Goal: Book appointment/travel/reservation

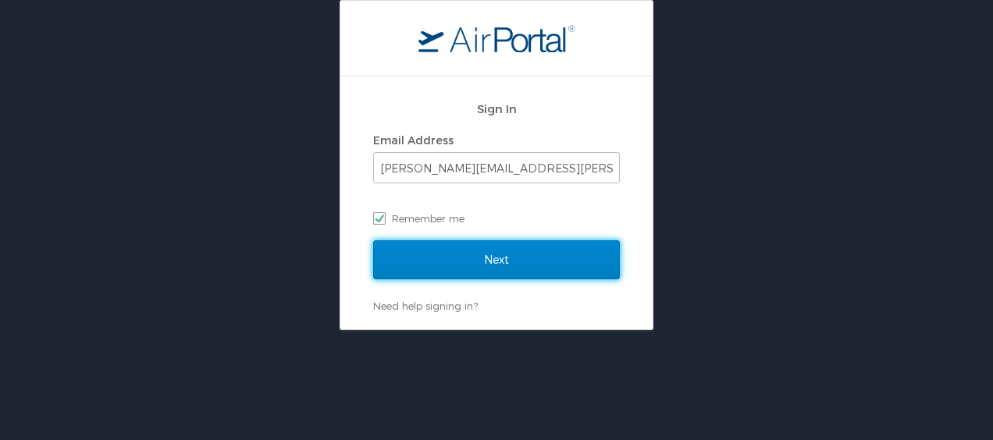
click at [504, 258] on input "Next" at bounding box center [496, 259] width 247 height 39
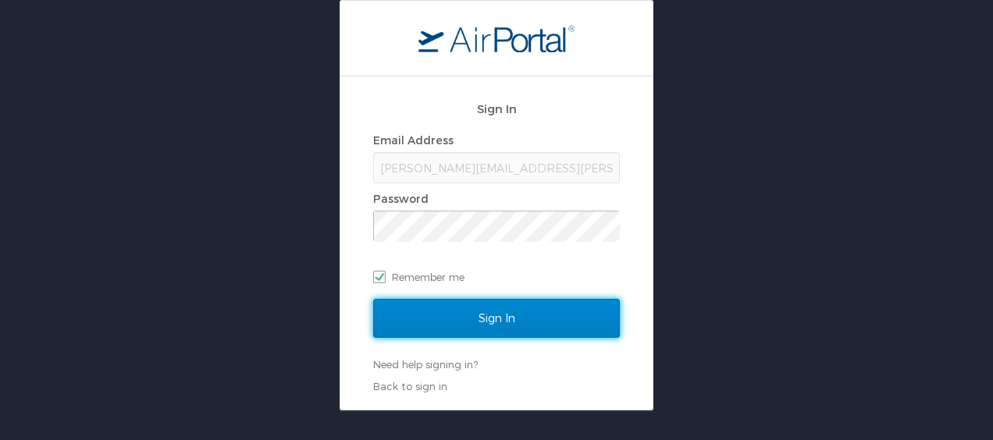
click at [497, 316] on input "Sign In" at bounding box center [496, 318] width 247 height 39
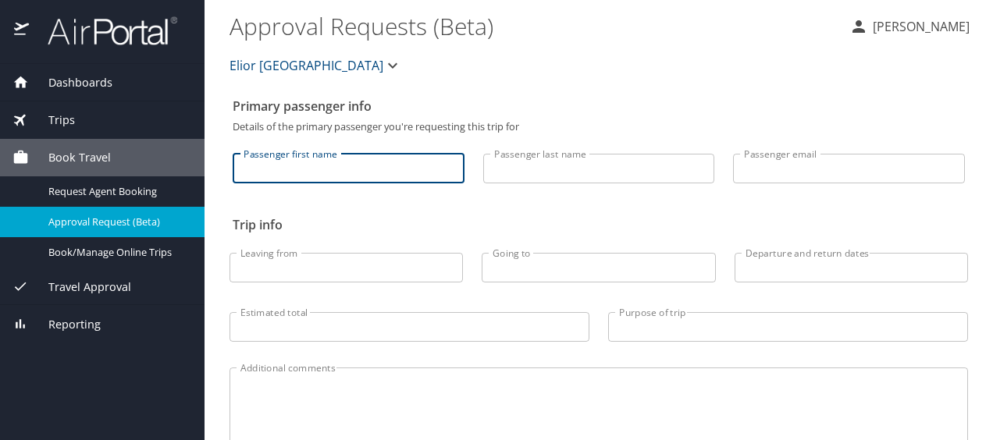
click at [409, 161] on input "Passenger first name" at bounding box center [349, 169] width 232 height 30
click at [368, 162] on input "A" at bounding box center [349, 169] width 232 height 30
type input "Andrea"
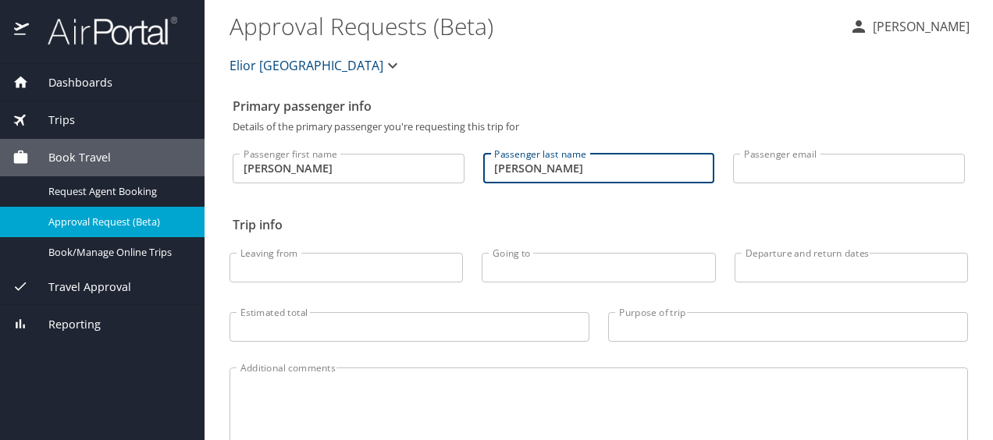
type input "Harris"
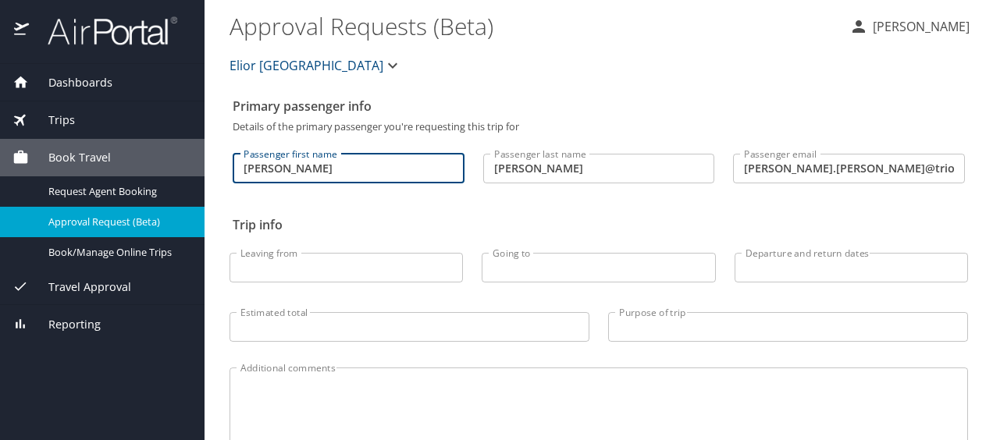
click at [368, 162] on input "Andrea" at bounding box center [349, 169] width 232 height 30
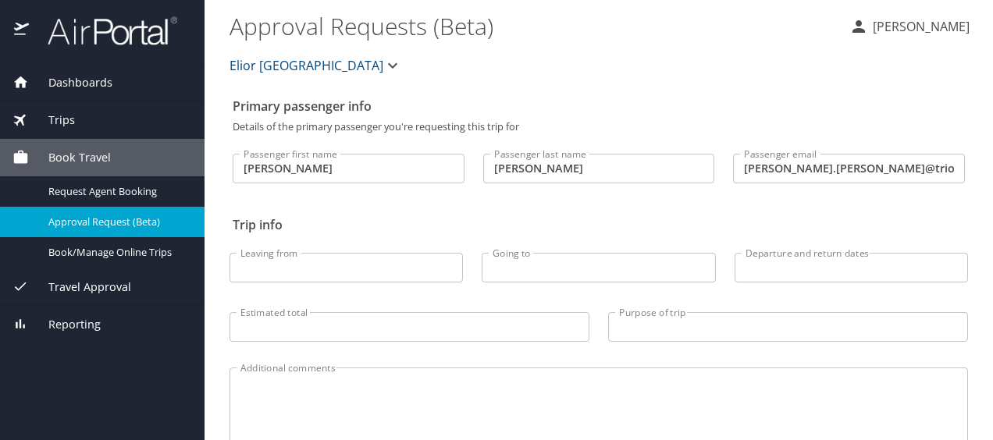
click at [81, 153] on span "Book Travel" at bounding box center [70, 157] width 82 height 17
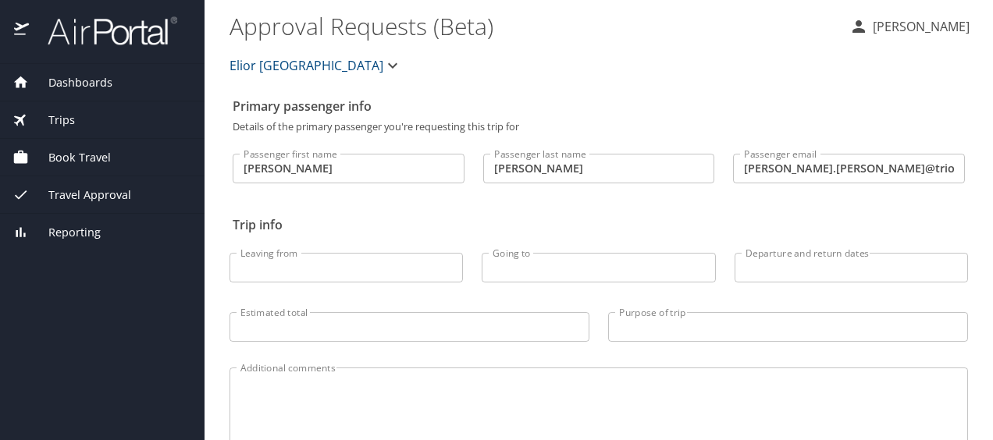
click at [81, 153] on span "Book Travel" at bounding box center [70, 157] width 82 height 17
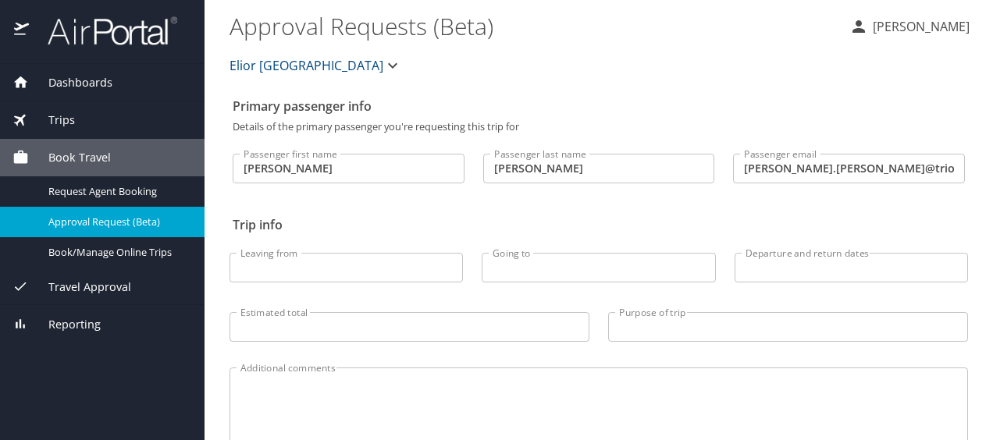
click at [81, 152] on span "Book Travel" at bounding box center [70, 157] width 82 height 17
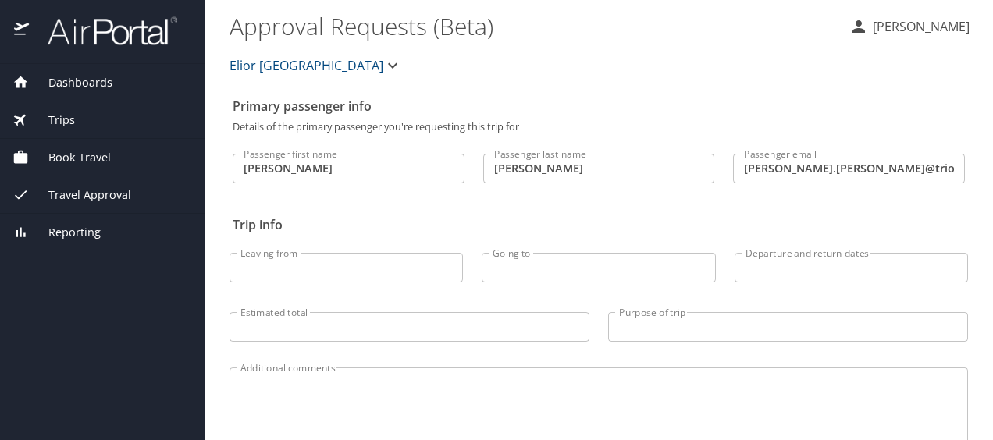
click at [935, 176] on input "andrea.harris@triocommuni" at bounding box center [849, 169] width 232 height 30
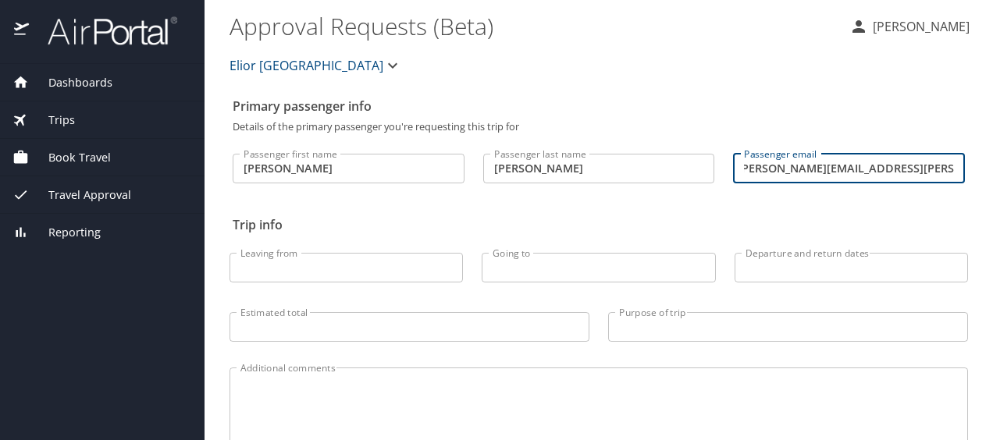
scroll to position [0, 17]
type input "andrea.harris@triocommunitymeals.com"
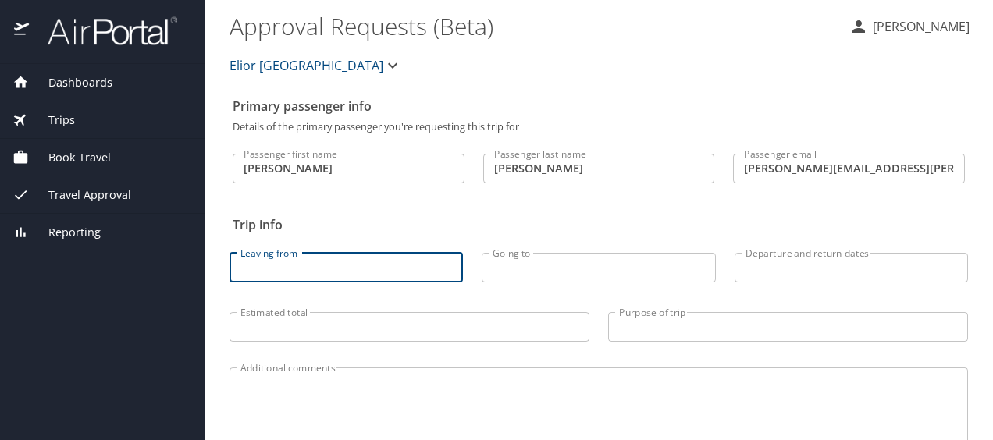
click at [418, 270] on input "Leaving from" at bounding box center [345, 268] width 233 height 30
type input "Tallahassee"
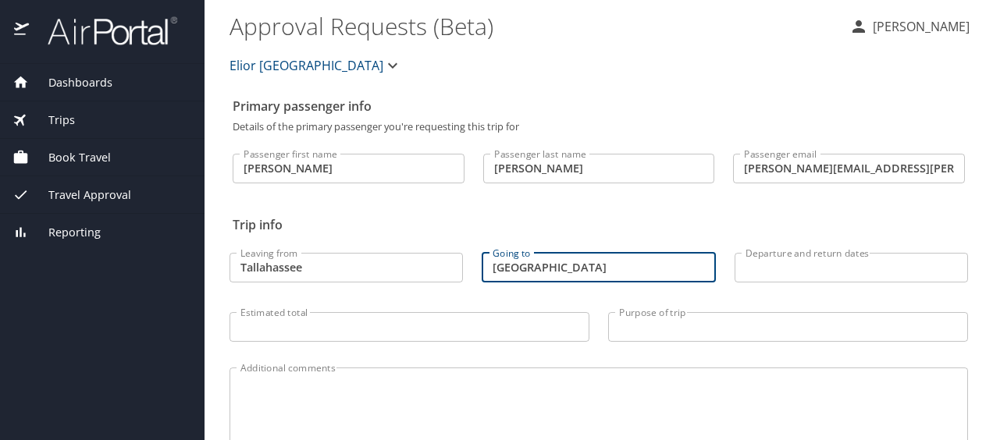
type input "Atlanta"
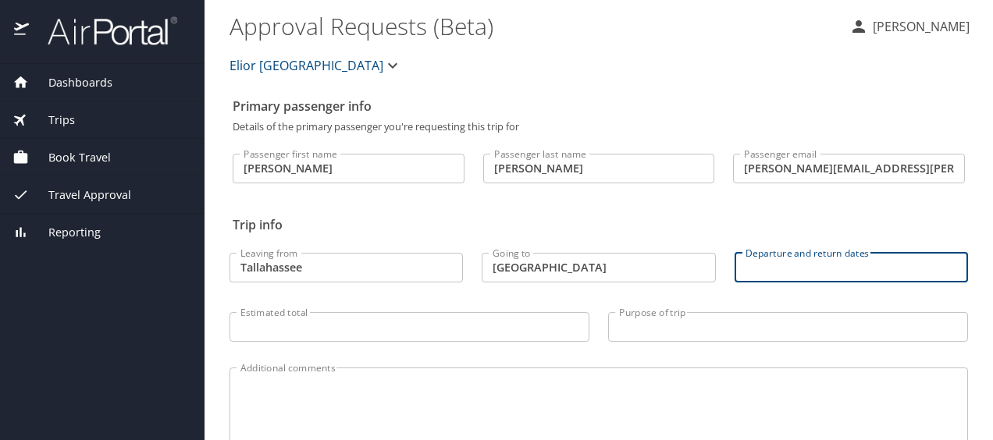
click at [792, 264] on input "Departure and return dates" at bounding box center [851, 268] width 233 height 30
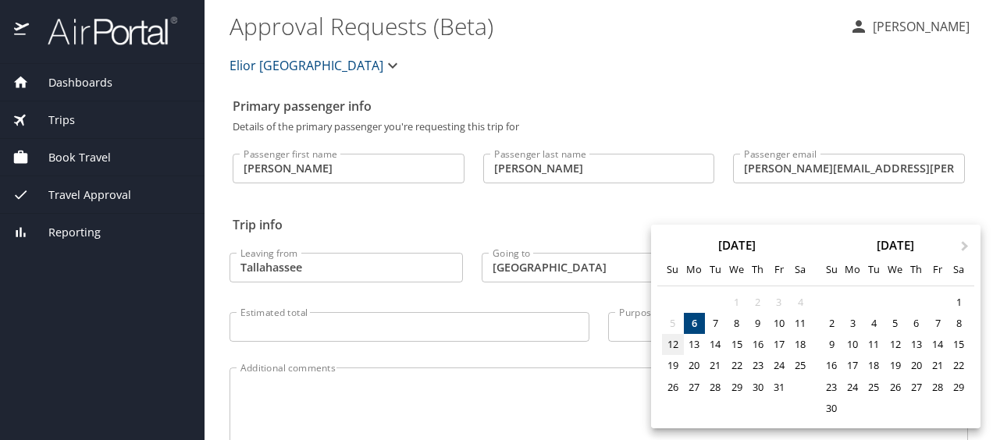
click at [676, 347] on div "12" at bounding box center [672, 344] width 21 height 21
click at [777, 343] on div "17" at bounding box center [778, 344] width 21 height 21
type input "10/12/2025 🠦 10/17/2025"
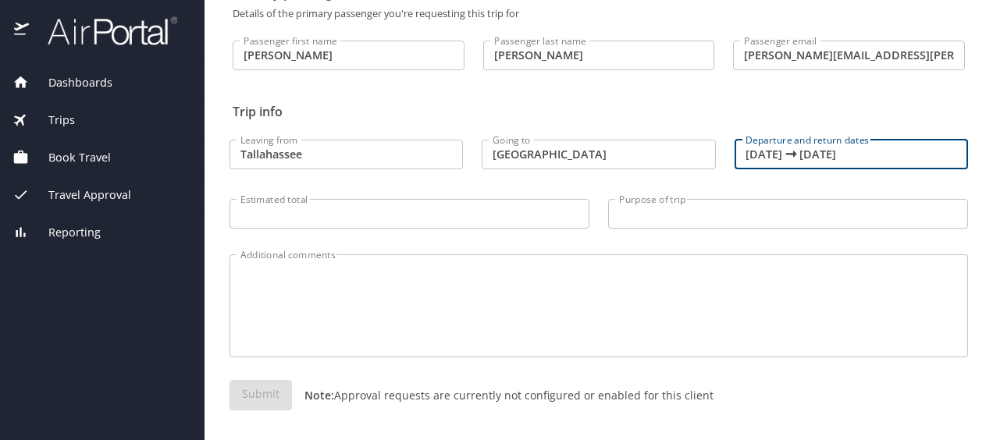
scroll to position [117, 0]
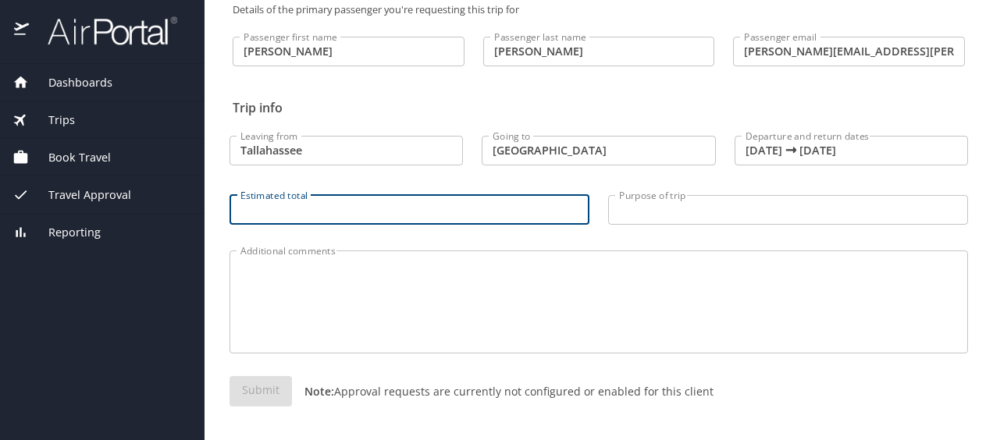
click at [373, 215] on input "Estimated total" at bounding box center [409, 210] width 360 height 30
type input "1"
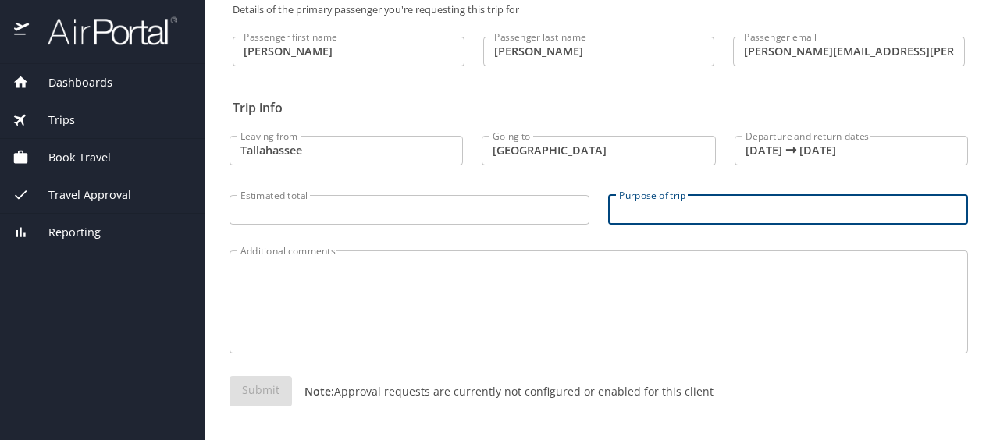
click at [665, 212] on input "Purpose of trip" at bounding box center [788, 210] width 360 height 30
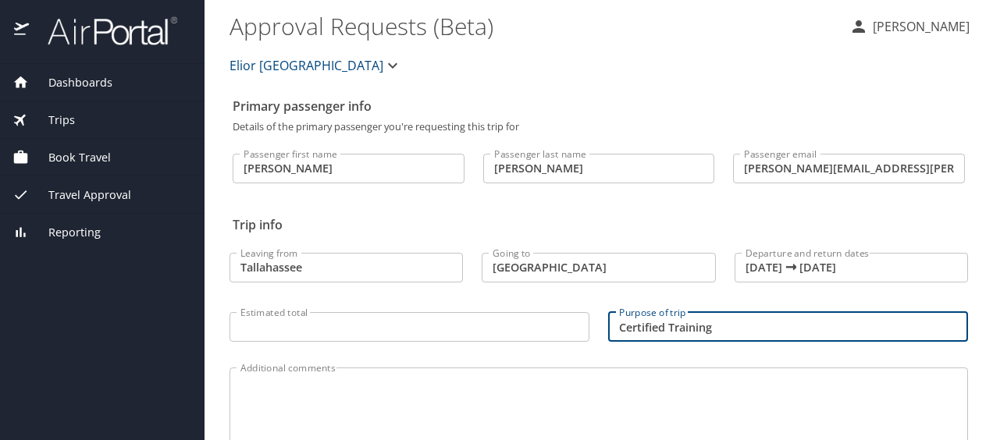
type input "Certified Training"
click at [328, 61] on span "Elior [GEOGRAPHIC_DATA]" at bounding box center [306, 66] width 154 height 22
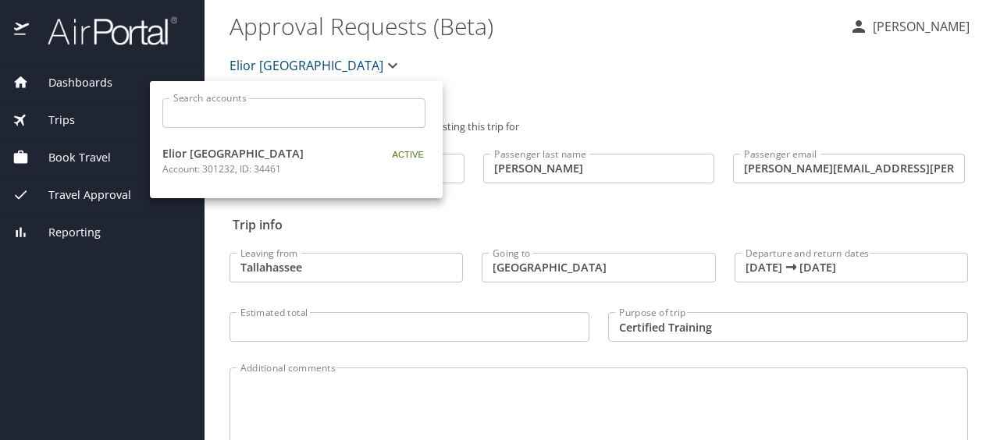
click at [328, 61] on div at bounding box center [496, 220] width 993 height 440
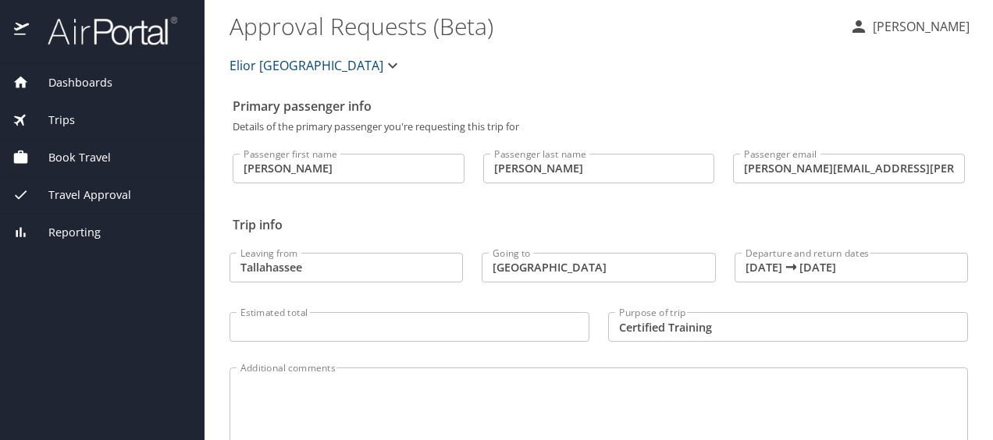
click at [76, 84] on span "Dashboards" at bounding box center [71, 82] width 84 height 17
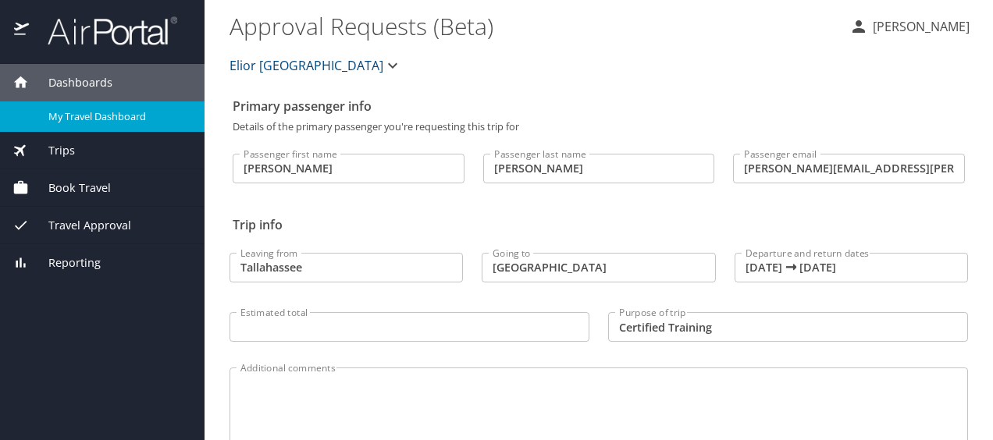
click at [83, 116] on span "My Travel Dashboard" at bounding box center [116, 116] width 137 height 15
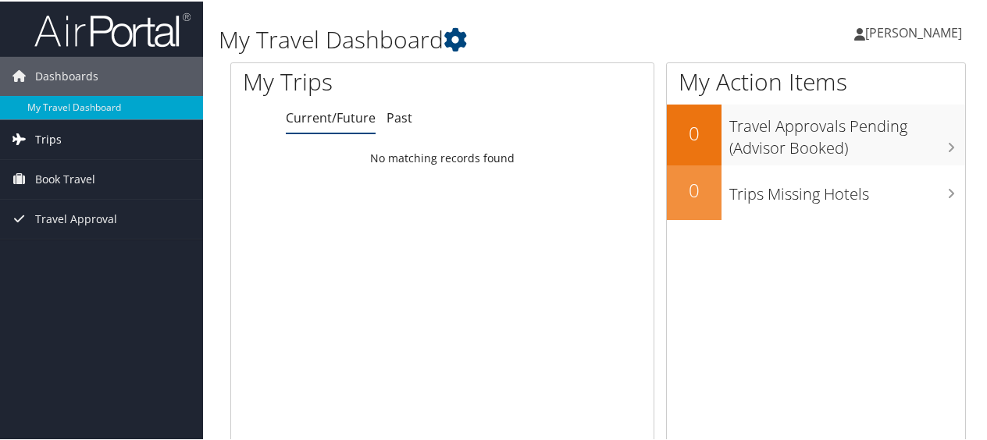
click at [66, 148] on link "Trips" at bounding box center [101, 138] width 203 height 39
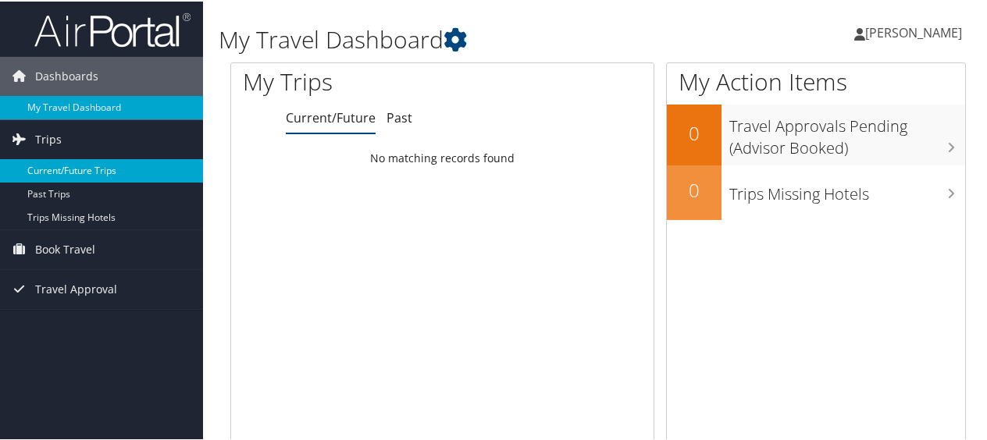
click at [63, 162] on link "Current/Future Trips" at bounding box center [101, 169] width 203 height 23
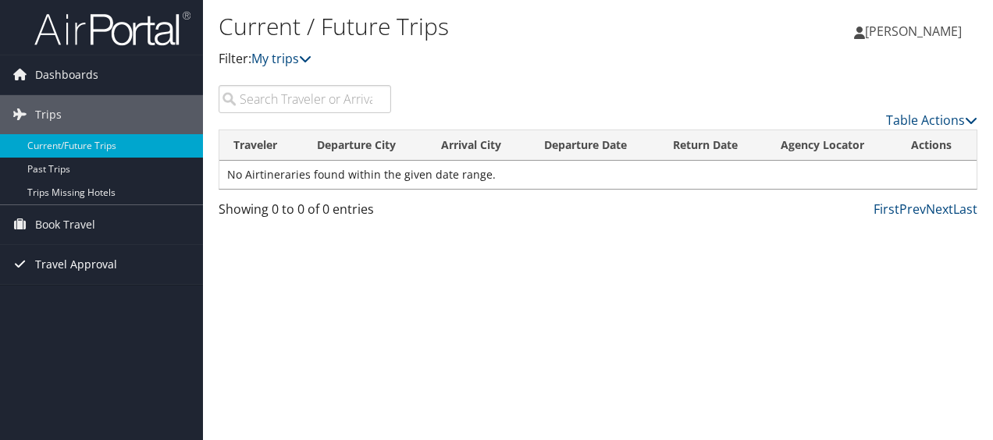
click at [98, 260] on span "Travel Approval" at bounding box center [76, 264] width 82 height 39
click at [104, 222] on link "Book Travel" at bounding box center [101, 224] width 203 height 39
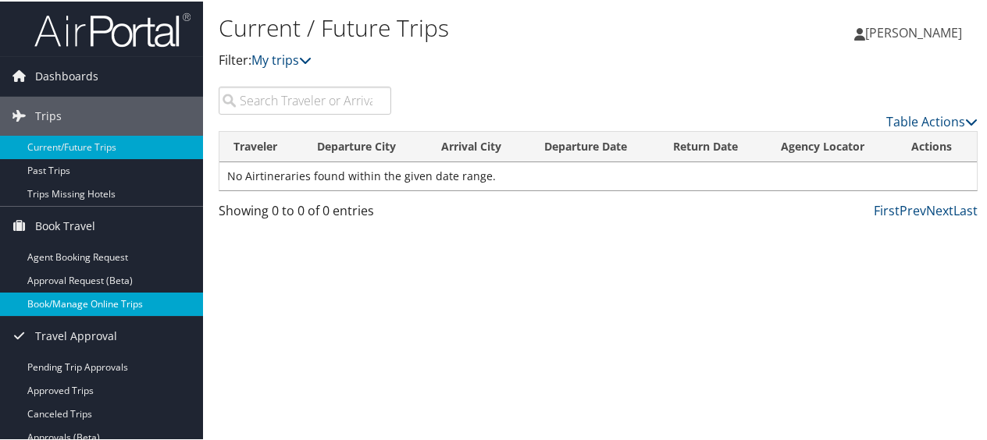
click at [112, 297] on link "Book/Manage Online Trips" at bounding box center [101, 302] width 203 height 23
